Goal: Information Seeking & Learning: Understand process/instructions

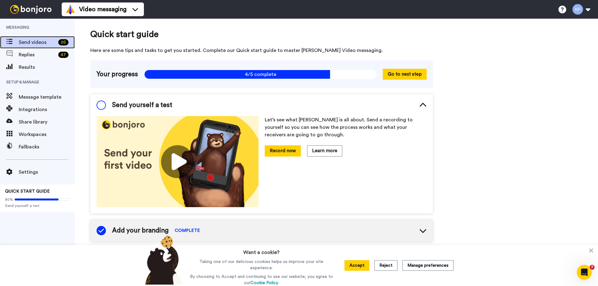
click at [29, 41] on span "Send videos" at bounding box center [37, 42] width 37 height 7
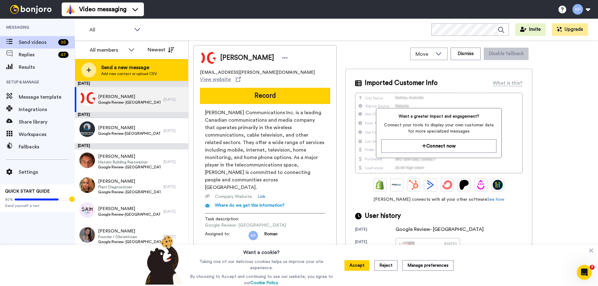
click at [89, 69] on icon at bounding box center [89, 70] width 5 height 5
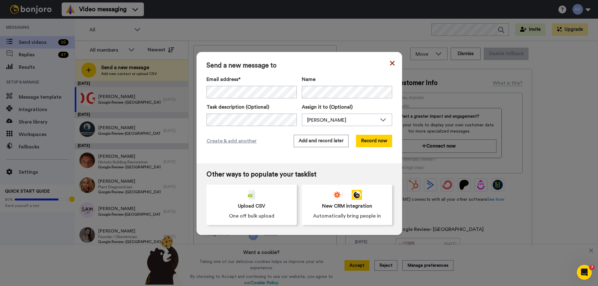
click at [391, 62] on icon at bounding box center [392, 63] width 5 height 5
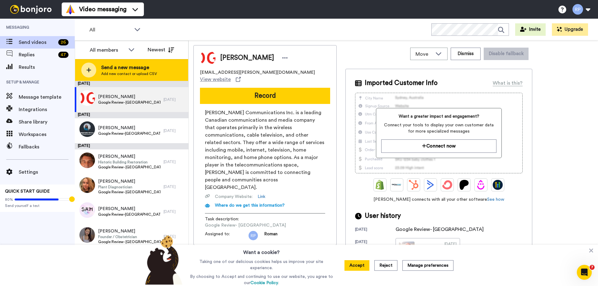
click at [89, 69] on icon at bounding box center [89, 70] width 5 height 5
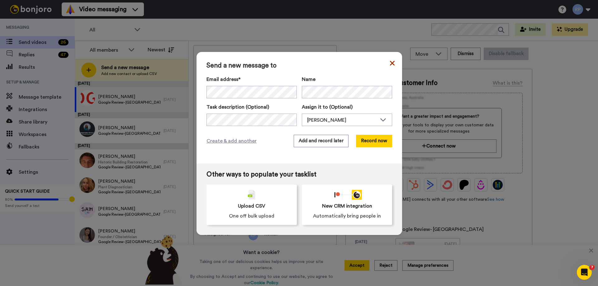
click at [390, 63] on icon at bounding box center [392, 63] width 5 height 5
